Goal: Information Seeking & Learning: Learn about a topic

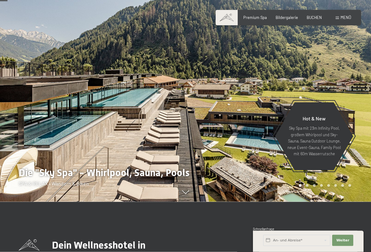
scroll to position [50, 0]
click at [283, 15] on span "Bildergalerie" at bounding box center [287, 17] width 22 height 5
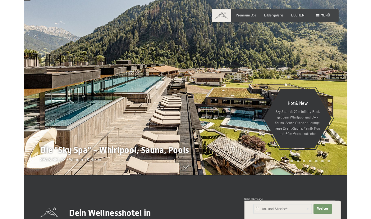
scroll to position [0, 0]
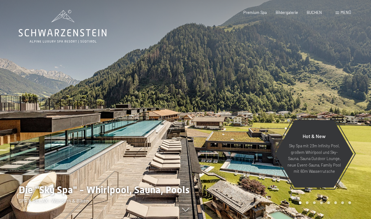
click at [342, 15] on span "Menü" at bounding box center [346, 12] width 11 height 5
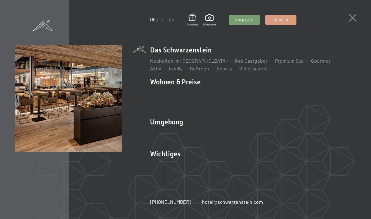
click at [169, 69] on link "Family" at bounding box center [176, 69] width 14 height 6
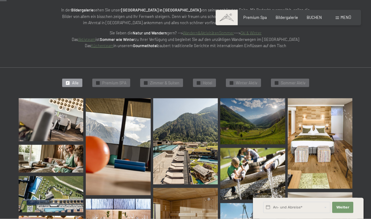
scroll to position [93, 0]
click at [56, 121] on img at bounding box center [51, 119] width 65 height 43
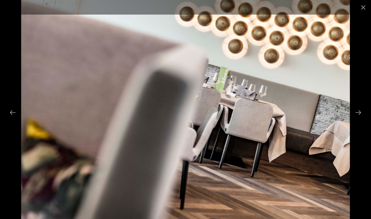
click at [361, 114] on button "Next slide" at bounding box center [358, 113] width 13 height 12
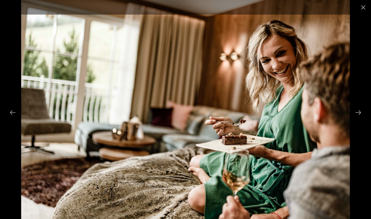
click at [362, 116] on button "Next slide" at bounding box center [358, 113] width 13 height 12
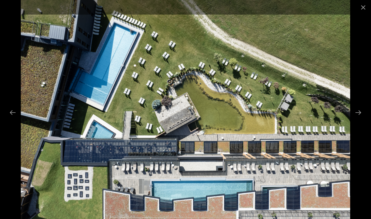
click at [362, 111] on button "Next slide" at bounding box center [358, 113] width 13 height 12
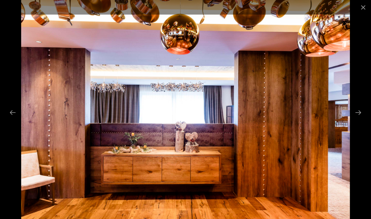
click at [360, 112] on button "Next slide" at bounding box center [358, 113] width 13 height 12
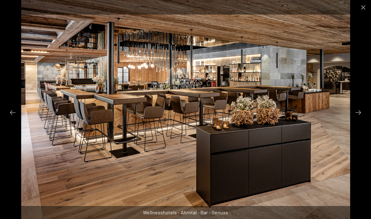
click at [359, 113] on button "Next slide" at bounding box center [358, 113] width 13 height 12
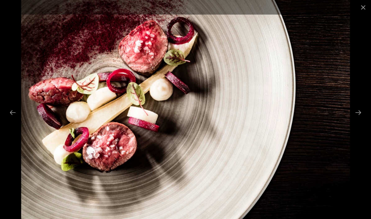
click at [359, 116] on button "Next slide" at bounding box center [358, 113] width 13 height 12
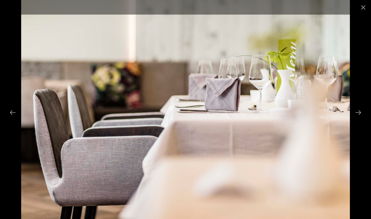
click at [360, 115] on button "Next slide" at bounding box center [358, 113] width 13 height 12
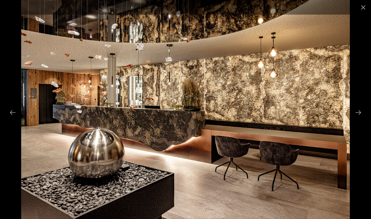
click at [363, 110] on button "Next slide" at bounding box center [358, 113] width 13 height 12
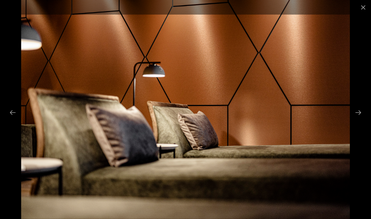
click at [360, 111] on button "Next slide" at bounding box center [358, 113] width 13 height 12
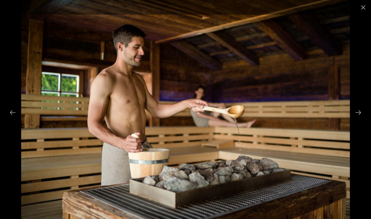
click at [360, 113] on button "Next slide" at bounding box center [358, 113] width 13 height 12
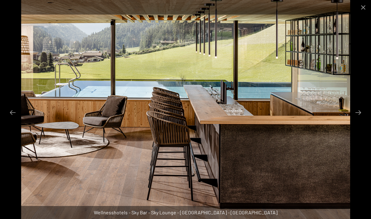
click at [359, 109] on button "Next slide" at bounding box center [358, 113] width 13 height 12
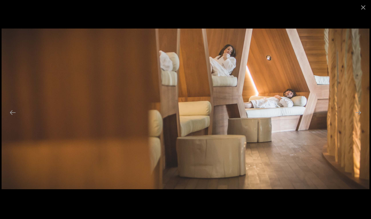
click at [360, 108] on button "Next slide" at bounding box center [358, 113] width 13 height 12
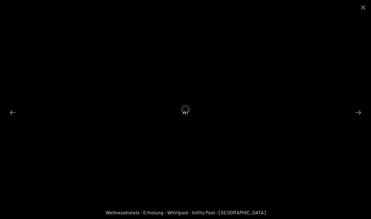
click at [363, 109] on button "Next slide" at bounding box center [358, 113] width 13 height 12
click at [366, 5] on button "Close gallery" at bounding box center [364, 7] width 16 height 15
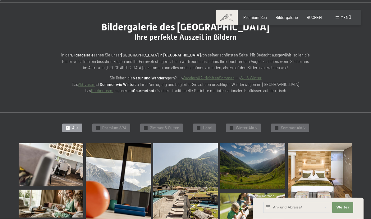
scroll to position [0, 0]
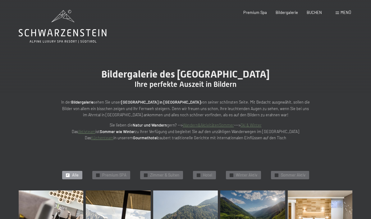
click at [288, 11] on span "Bildergalerie" at bounding box center [287, 12] width 22 height 5
click at [346, 12] on span "Menü" at bounding box center [346, 12] width 11 height 5
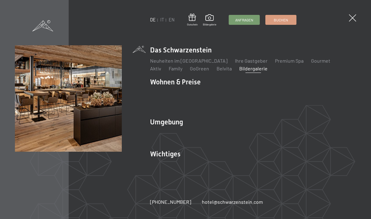
click at [346, 12] on span "Menü" at bounding box center [346, 12] width 11 height 5
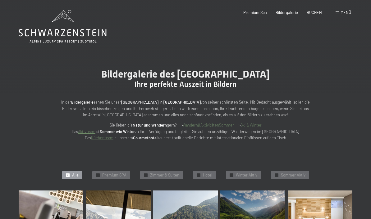
click at [343, 11] on span "Menü" at bounding box center [346, 12] width 11 height 5
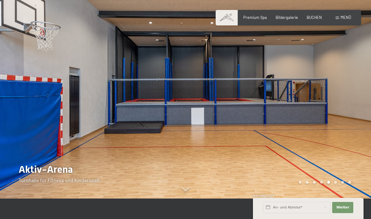
scroll to position [21, 0]
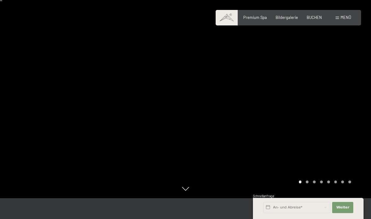
click at [244, 101] on div at bounding box center [279, 88] width 186 height 219
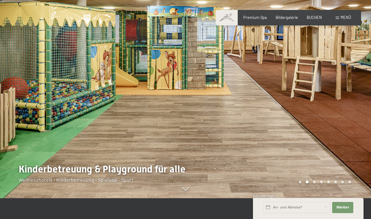
click at [282, 100] on div at bounding box center [279, 88] width 186 height 219
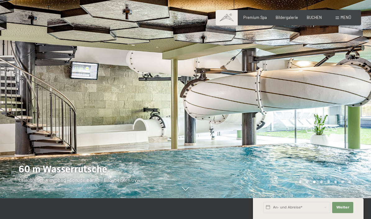
click at [277, 101] on div at bounding box center [279, 88] width 186 height 219
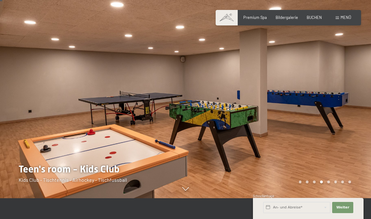
click at [321, 95] on div at bounding box center [279, 88] width 186 height 219
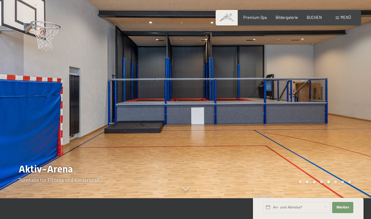
click at [328, 113] on div at bounding box center [279, 88] width 186 height 219
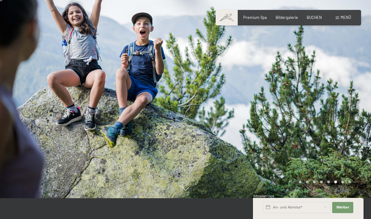
click at [330, 99] on div at bounding box center [279, 88] width 186 height 219
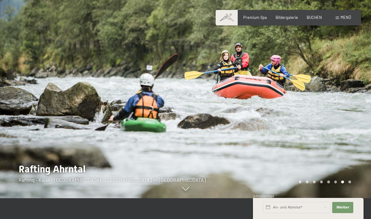
click at [328, 94] on div at bounding box center [279, 88] width 186 height 219
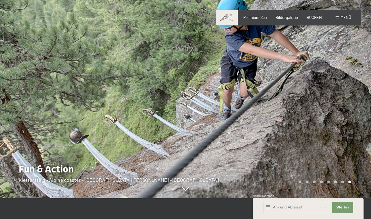
click at [339, 91] on div at bounding box center [279, 88] width 186 height 219
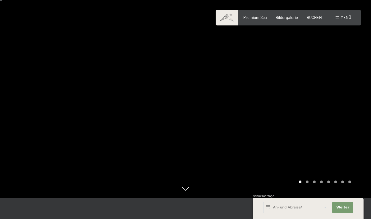
click at [338, 84] on div at bounding box center [279, 88] width 186 height 219
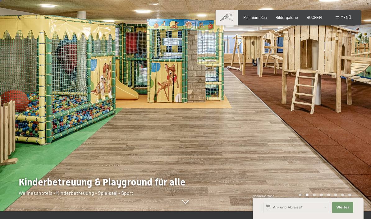
scroll to position [0, 0]
